Goal: Task Accomplishment & Management: Manage account settings

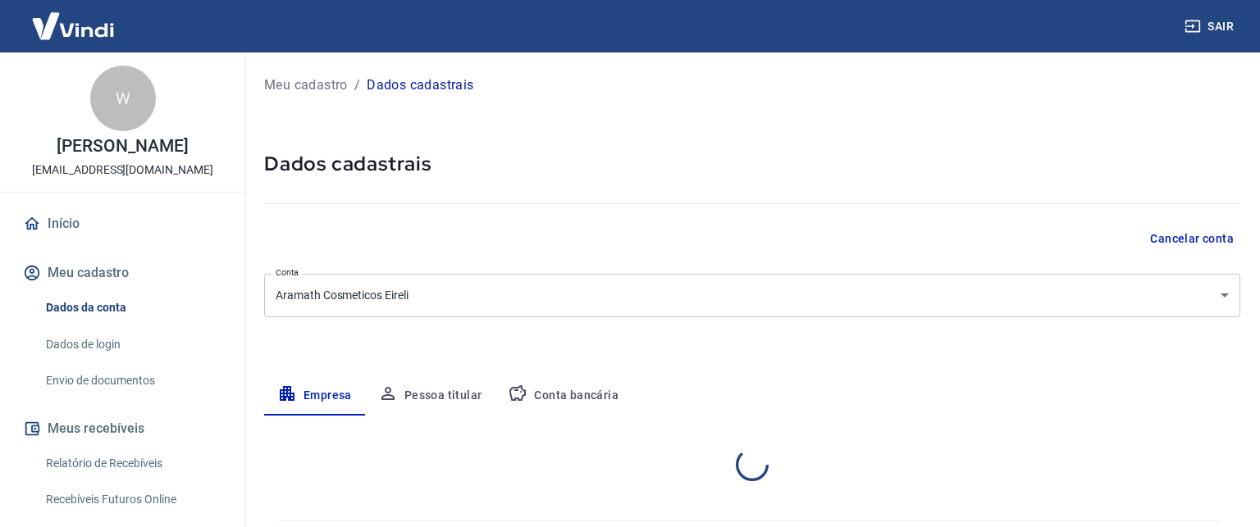
select select "SP"
select select "business"
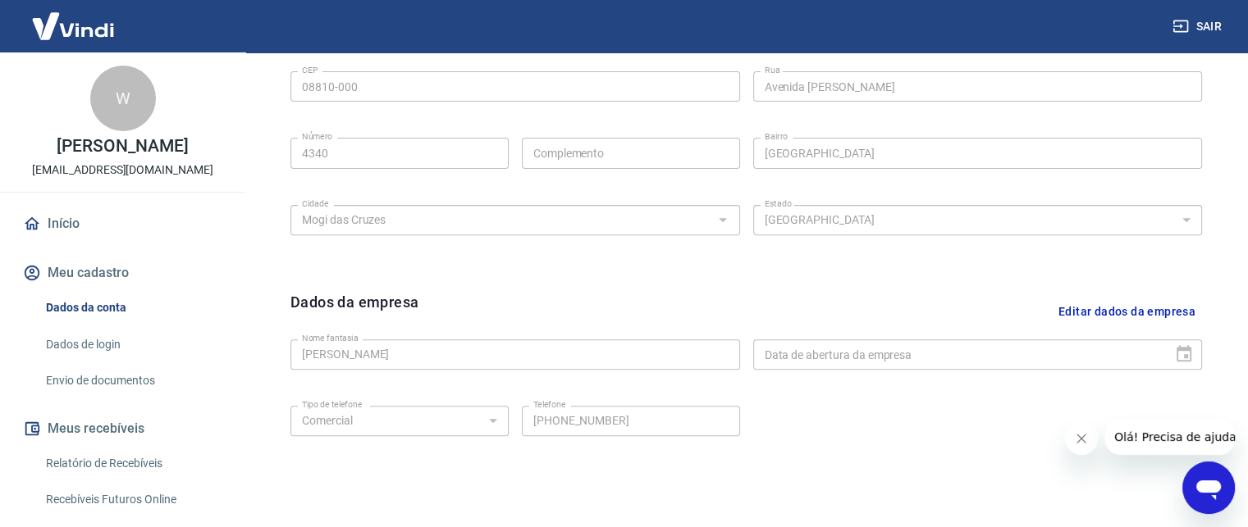
scroll to position [655, 0]
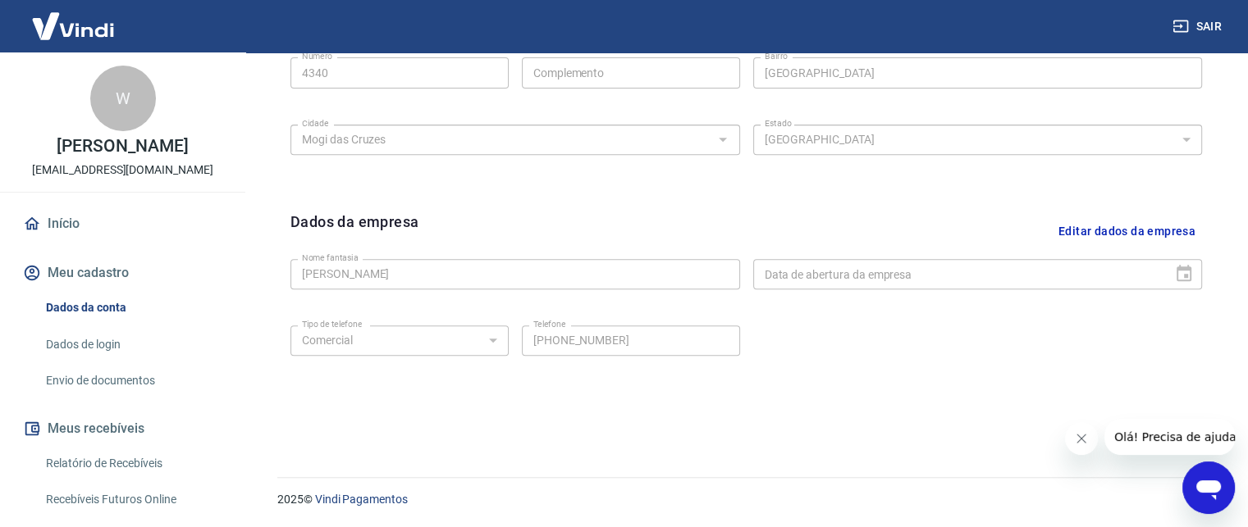
click at [1099, 227] on button "Editar dados da empresa" at bounding box center [1127, 232] width 150 height 42
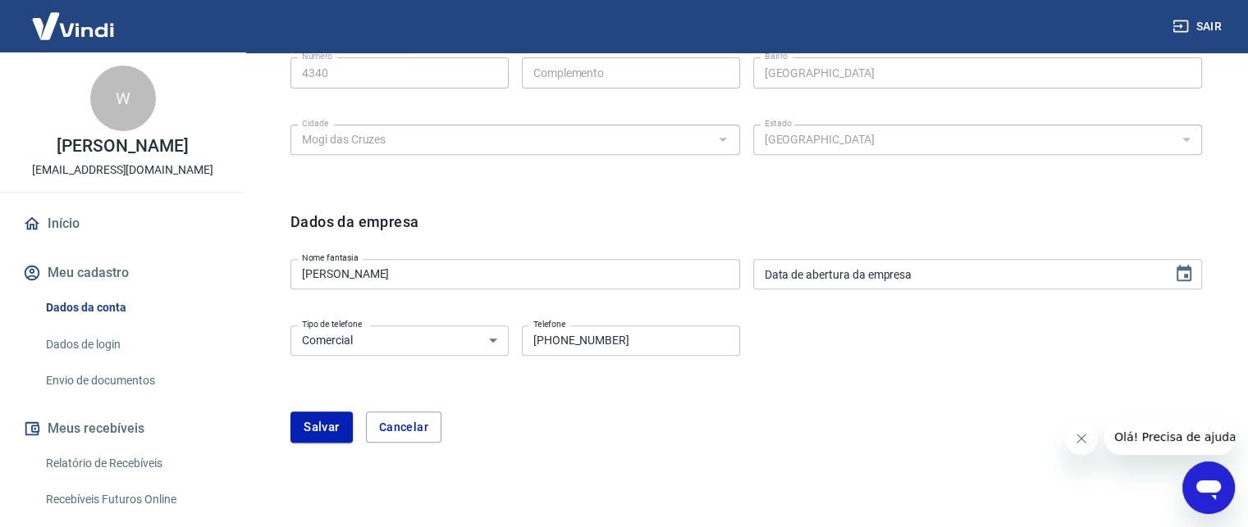
click at [660, 345] on input "(11) 96471-9616" at bounding box center [631, 341] width 218 height 30
type input "(11) 99984-7108"
click at [715, 408] on form "Dados da empresa Nome fantasia Waldir Ferreira Valente Nome fantasia Data de ab…" at bounding box center [745, 327] width 911 height 232
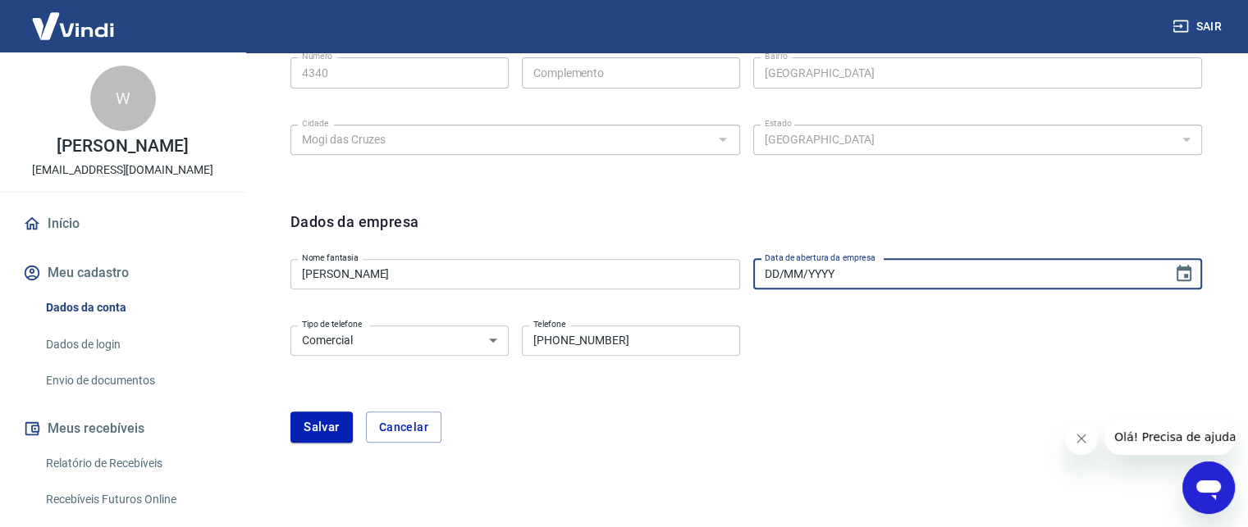
click at [975, 276] on input "DD/MM/YYYY" at bounding box center [957, 274] width 409 height 30
type input "20/10/2008"
click at [919, 335] on div "Tipo de telefone Residencial Comercial Tipo de telefone Telefone (11) 99984-710…" at bounding box center [745, 352] width 911 height 66
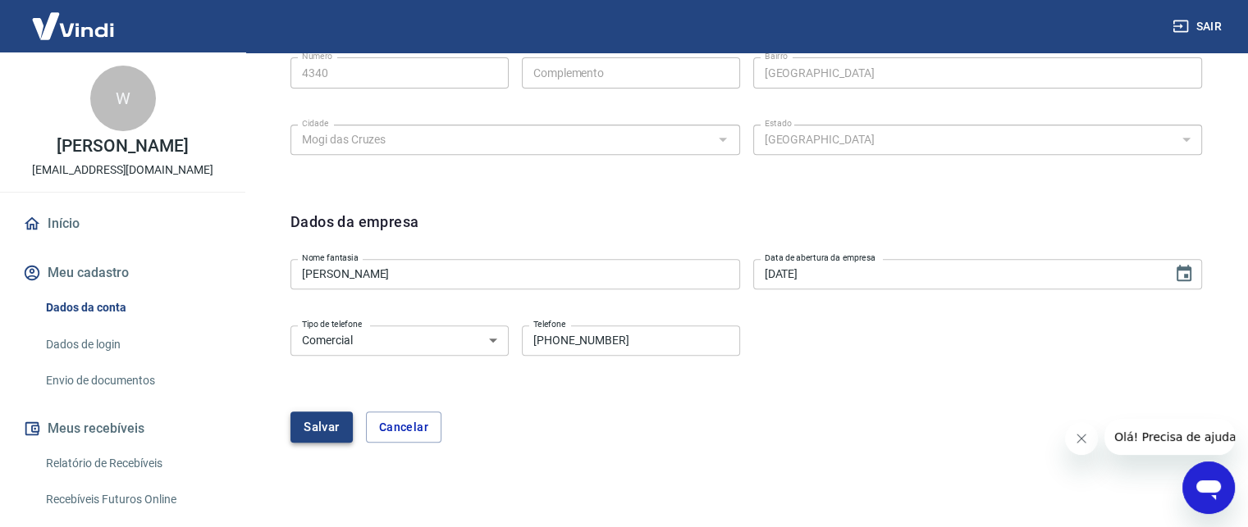
click at [326, 430] on button "Salvar" at bounding box center [321, 427] width 62 height 31
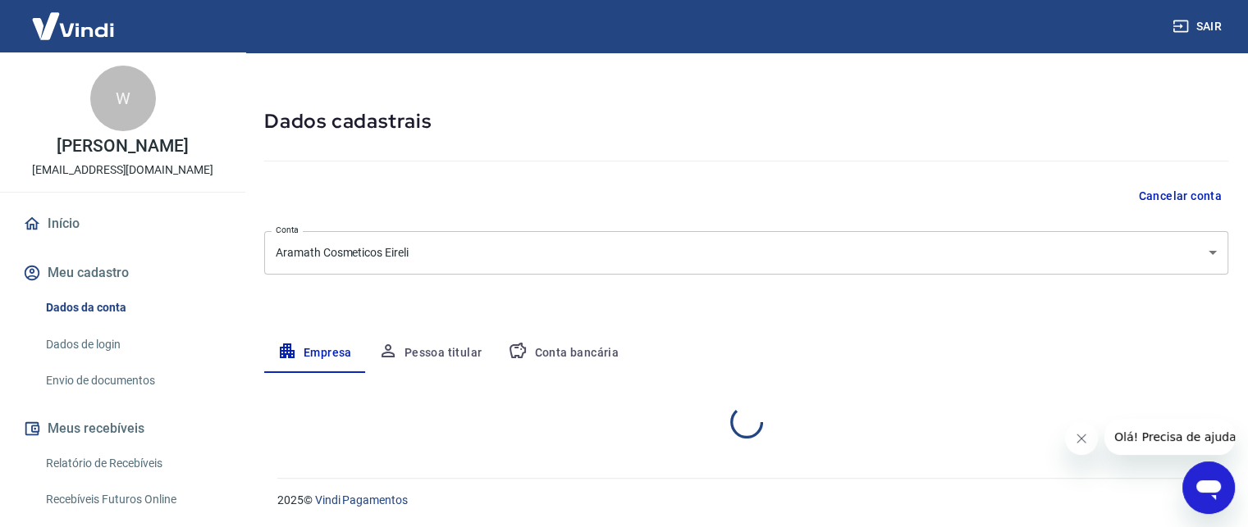
scroll to position [264, 0]
select select "SP"
select select "business"
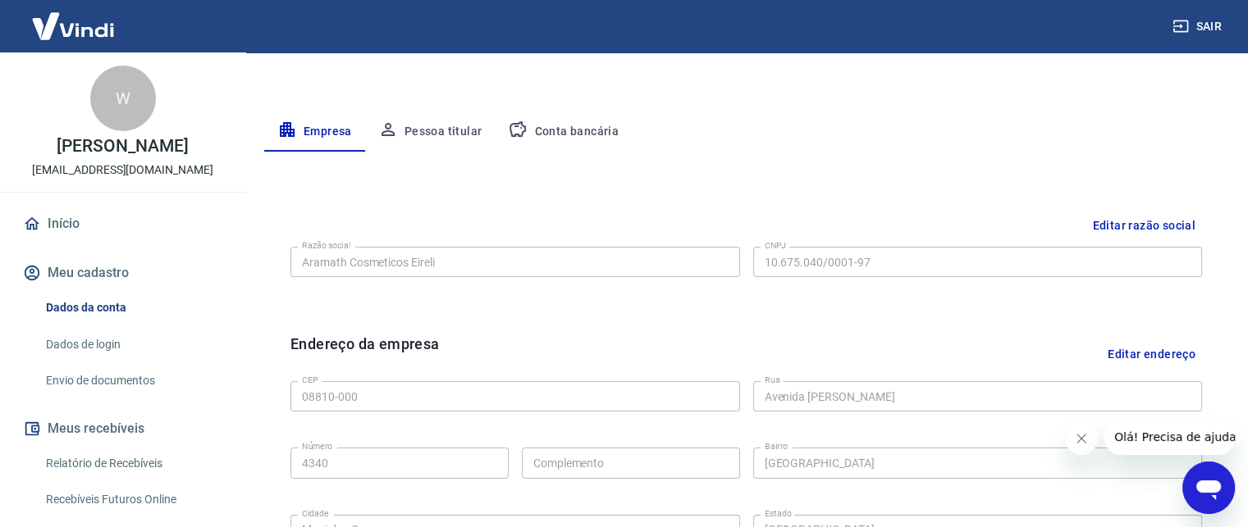
click at [445, 126] on button "Pessoa titular" at bounding box center [430, 131] width 130 height 39
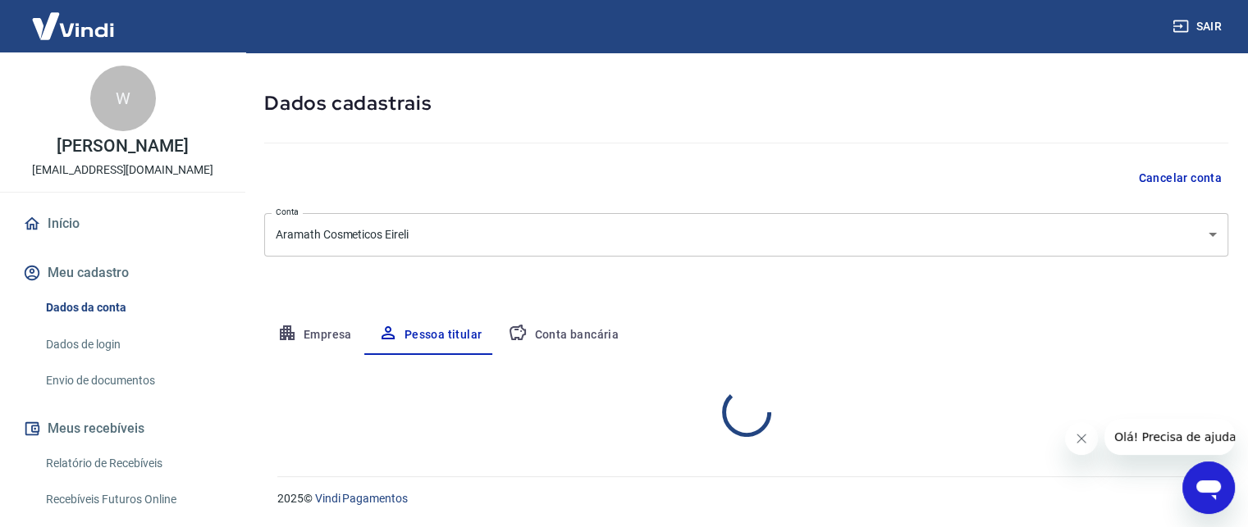
scroll to position [128, 0]
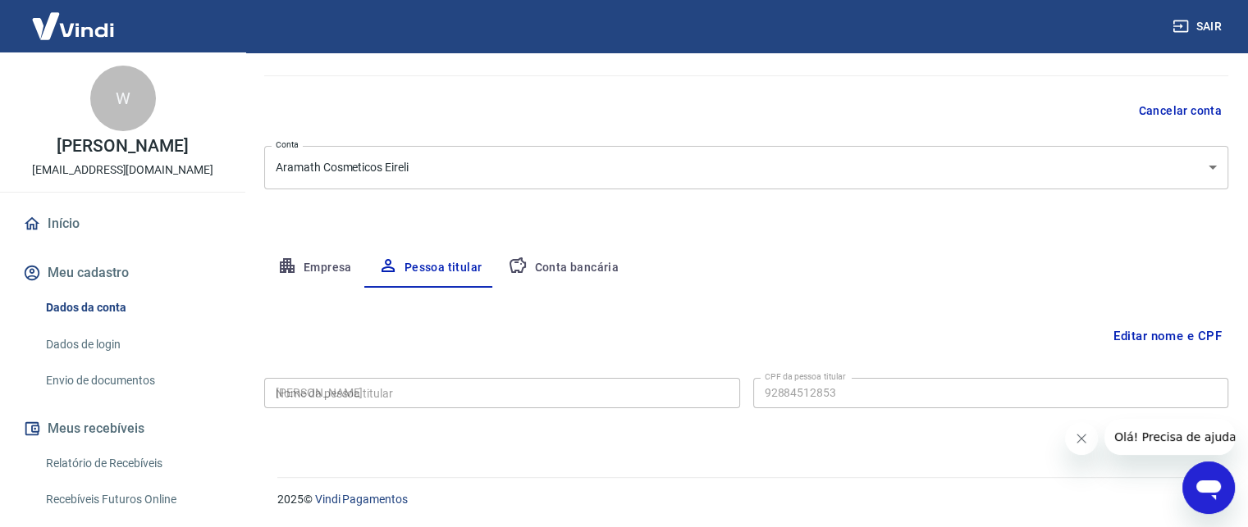
type input "928.845.128-53"
click at [587, 262] on button "Conta bancária" at bounding box center [563, 268] width 137 height 39
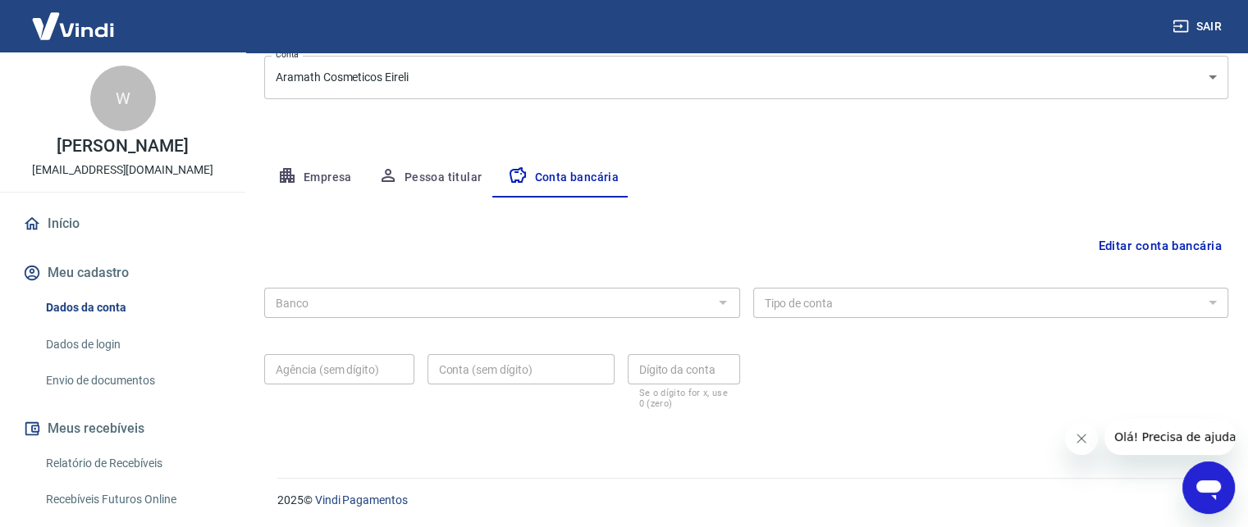
scroll to position [219, 0]
click at [1213, 23] on button "Sair" at bounding box center [1198, 26] width 59 height 30
